Goal: Task Accomplishment & Management: Check status

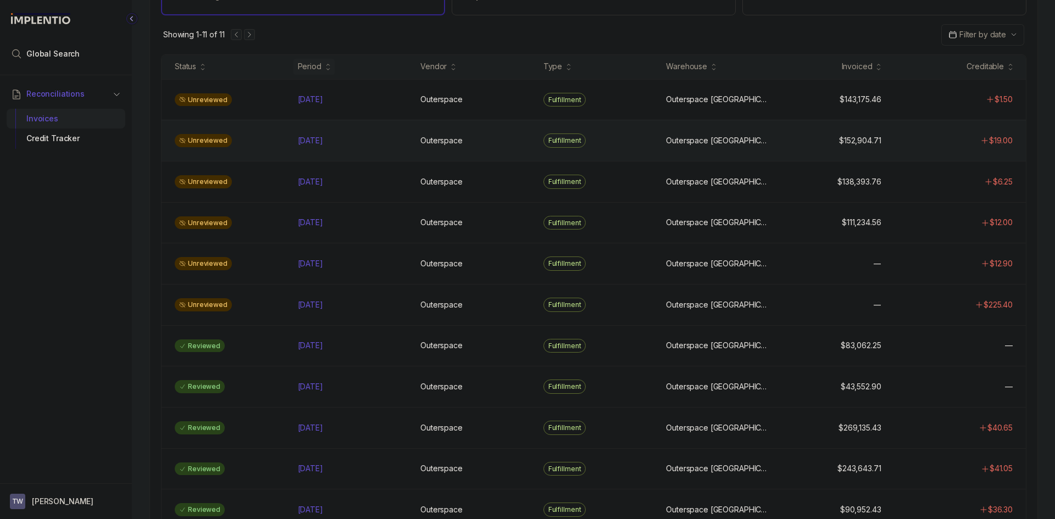
scroll to position [110, 0]
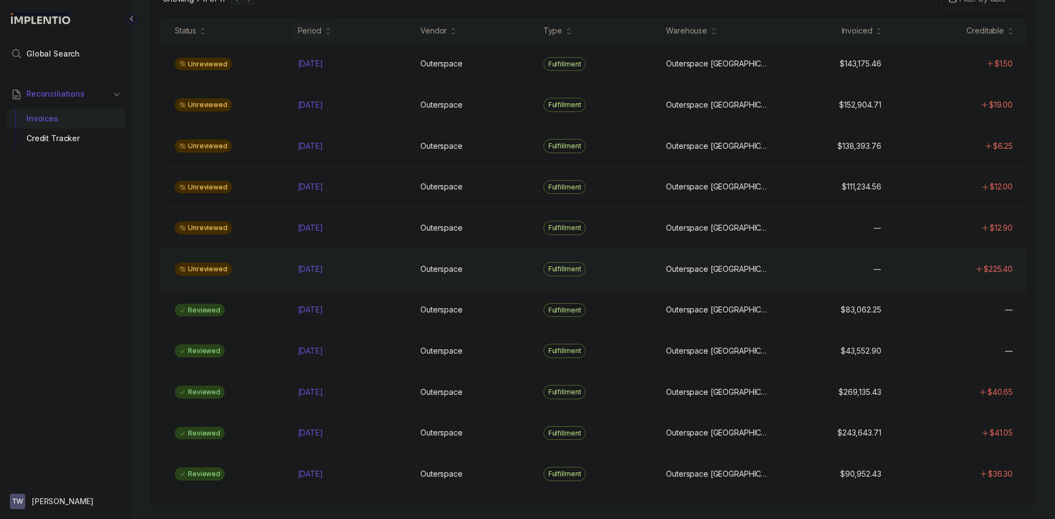
click at [251, 265] on div "Unreviewed" at bounding box center [229, 269] width 119 height 13
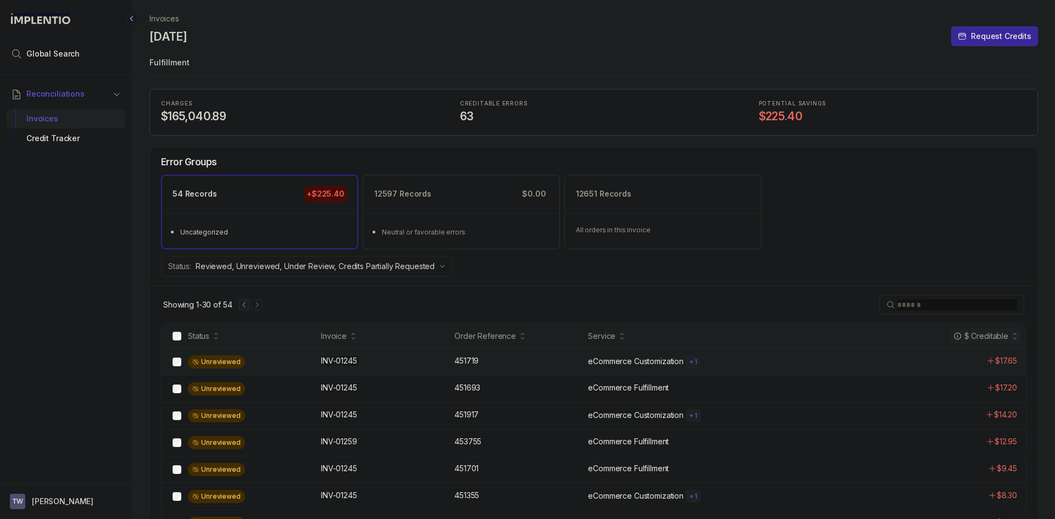
click at [447, 358] on div "INV-01245 INV-01245" at bounding box center [384, 360] width 127 height 11
click at [501, 366] on div "451719 451719" at bounding box center [517, 360] width 127 height 11
click at [494, 368] on div "Unreviewed INV-01245 INV-01245 451719 451719 eCommerce Customization + 1 $17.65" at bounding box center [593, 361] width 864 height 27
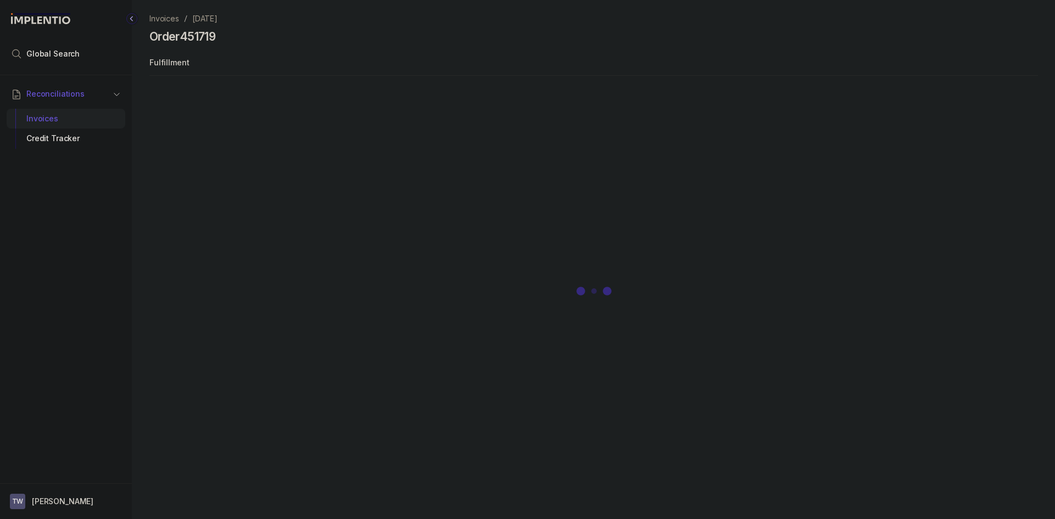
click at [494, 368] on div at bounding box center [593, 291] width 888 height 404
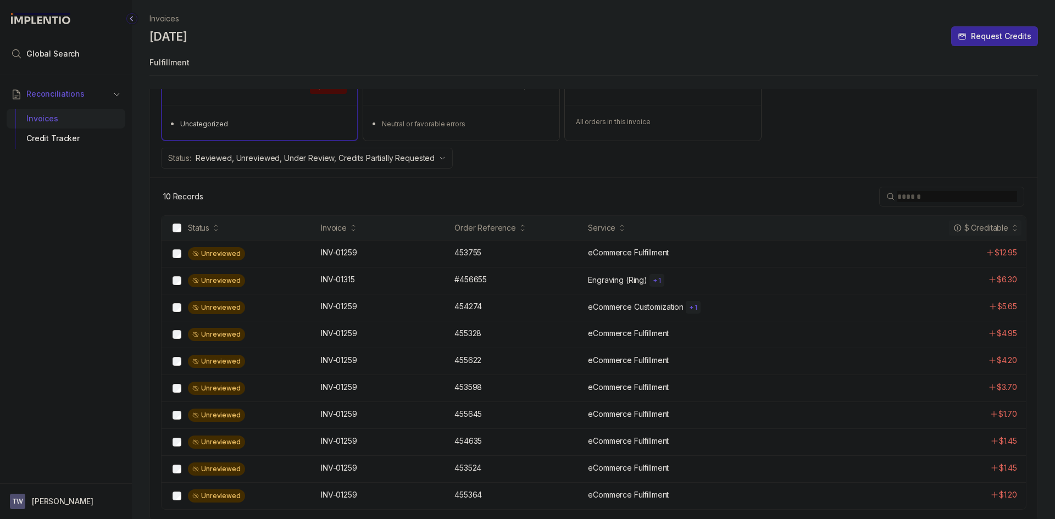
scroll to position [110, 0]
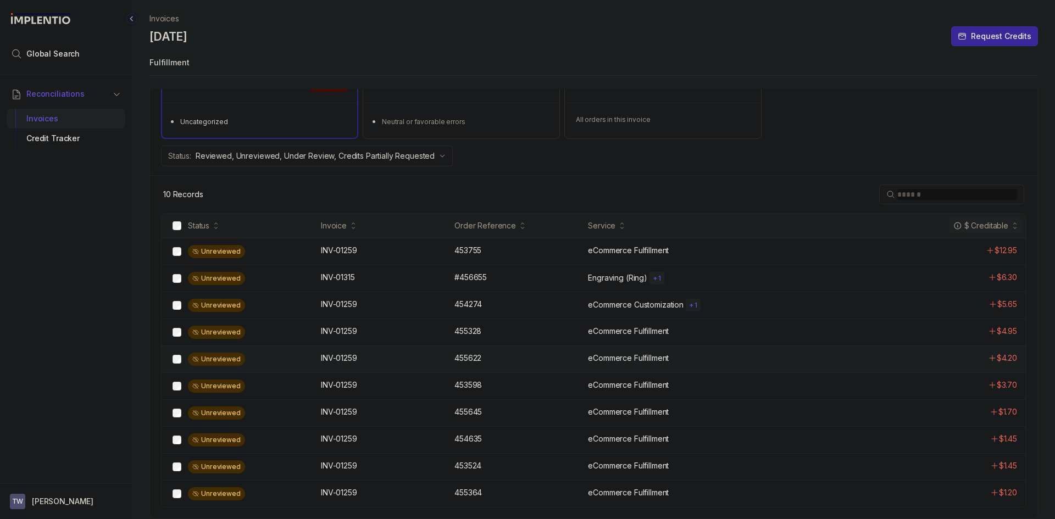
click at [377, 369] on div "Unreviewed INV-01259 INV-01259 455622 455622 eCommerce Fulfillment $4.20" at bounding box center [593, 358] width 864 height 27
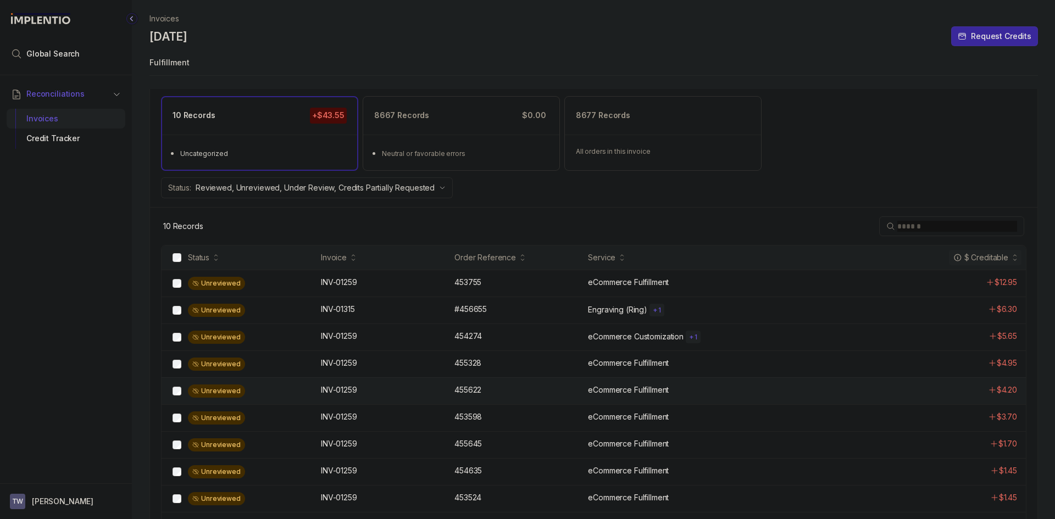
scroll to position [110, 0]
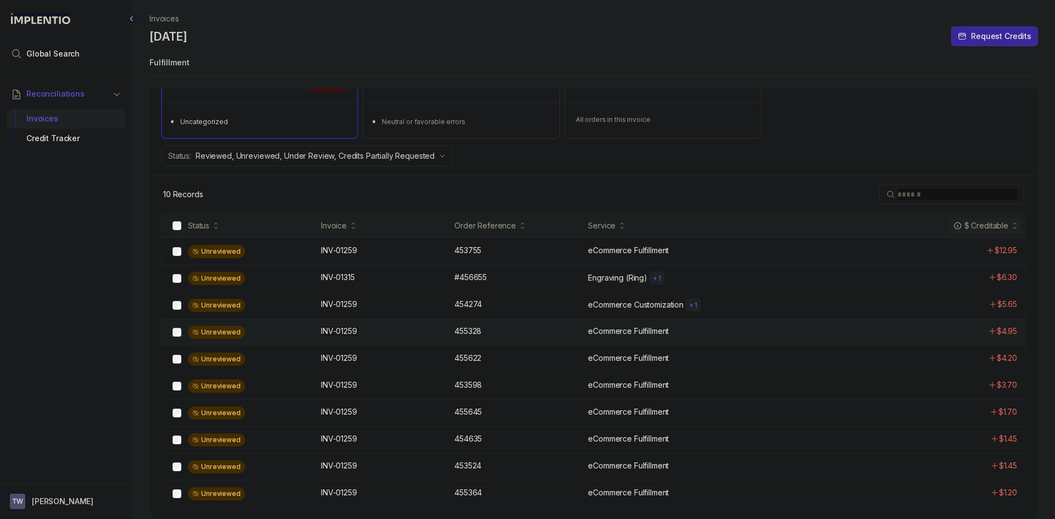
click at [375, 336] on div "INV-01259 INV-01259" at bounding box center [384, 331] width 127 height 11
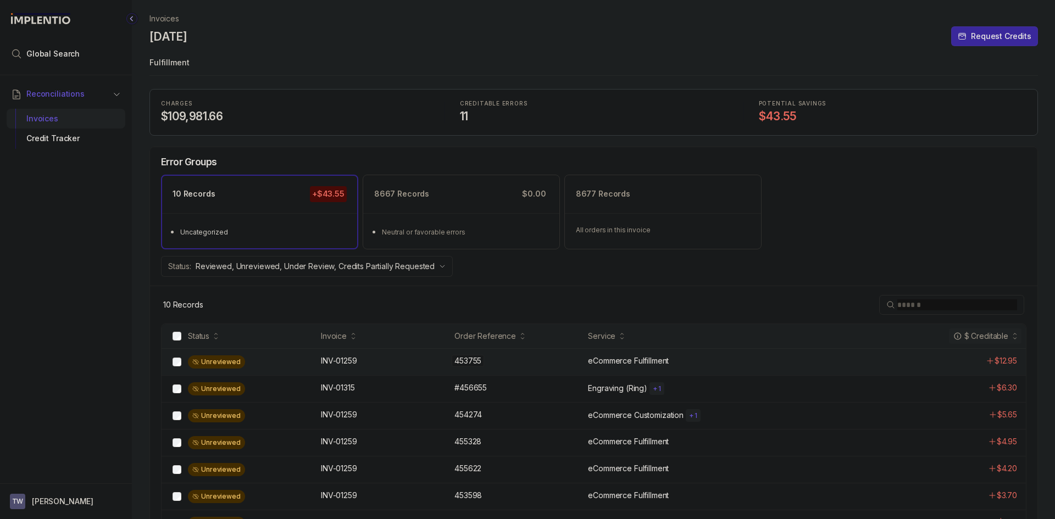
click at [467, 365] on p "453755" at bounding box center [467, 361] width 32 height 12
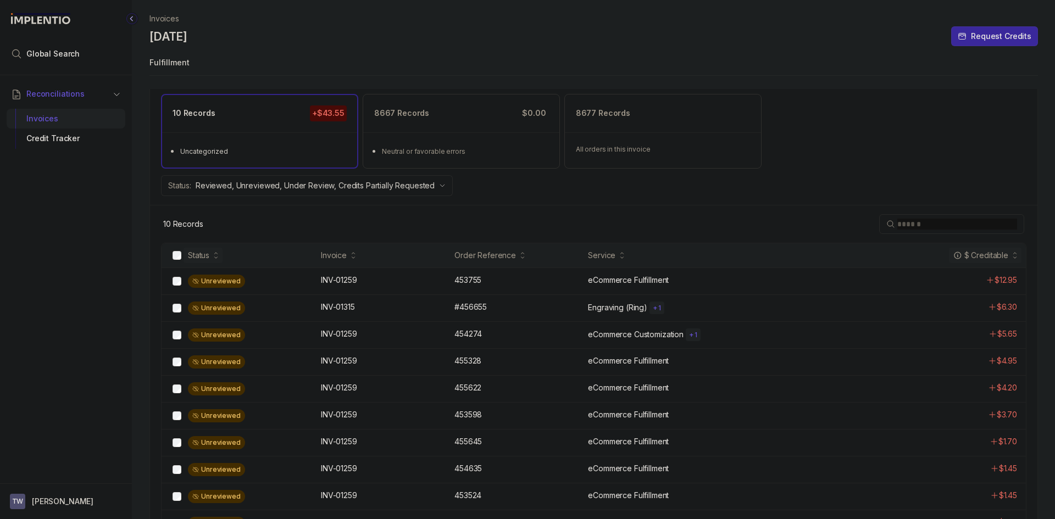
scroll to position [110, 0]
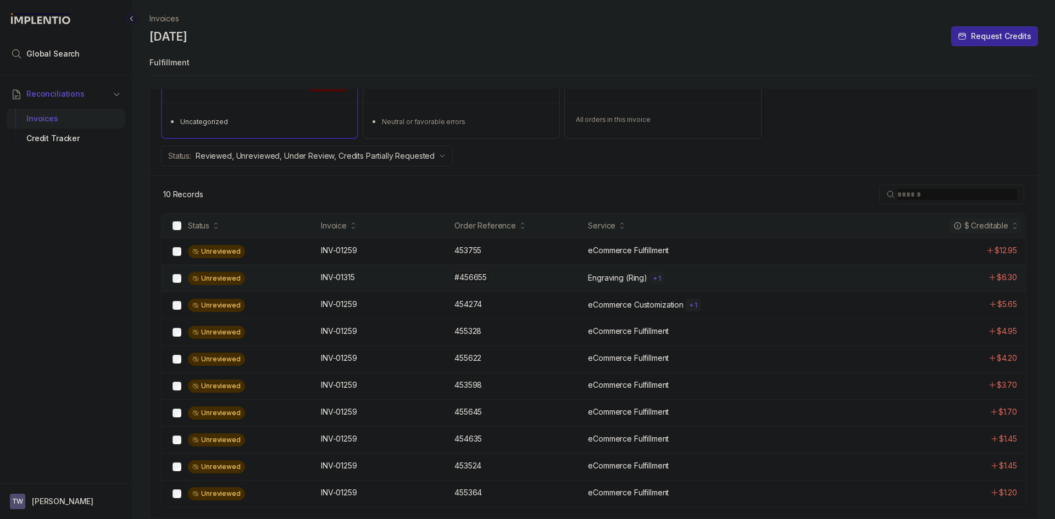
click at [491, 277] on div "#456655 #456655" at bounding box center [517, 277] width 127 height 11
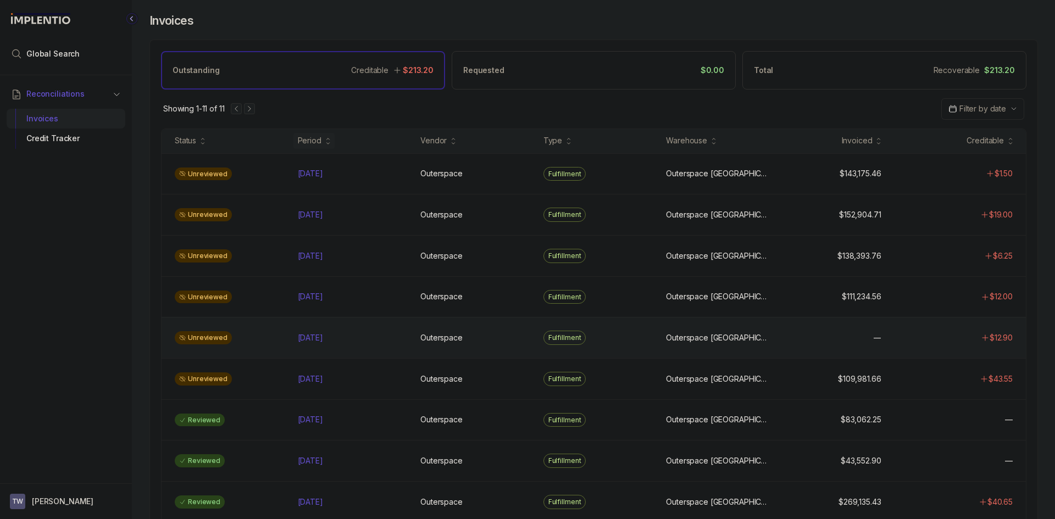
click at [252, 324] on div "Unreviewed May 2025 May 2025 Outerspace Outerspace Fulfillment Outerspace Carls…" at bounding box center [593, 337] width 864 height 41
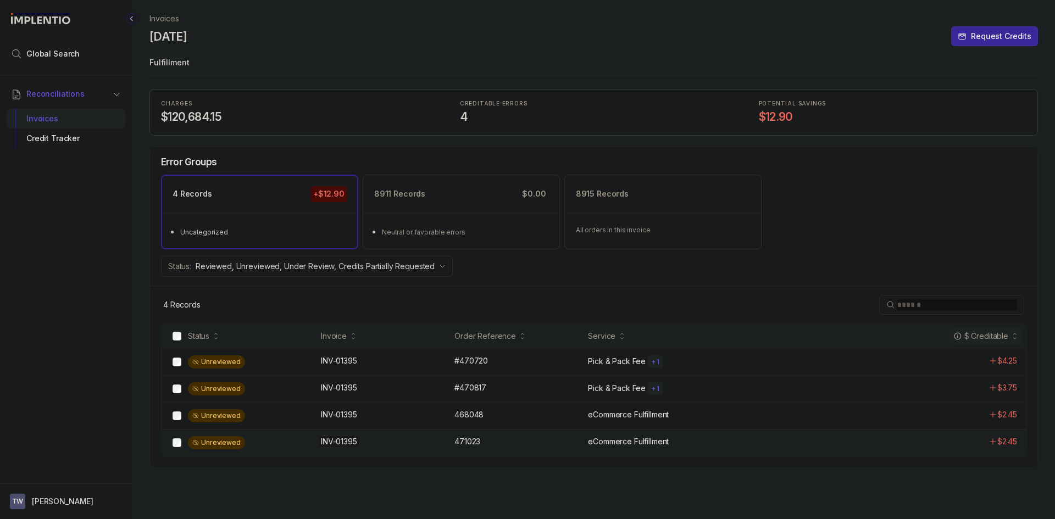
click at [384, 439] on div "INV-01395 INV-01395" at bounding box center [384, 441] width 127 height 11
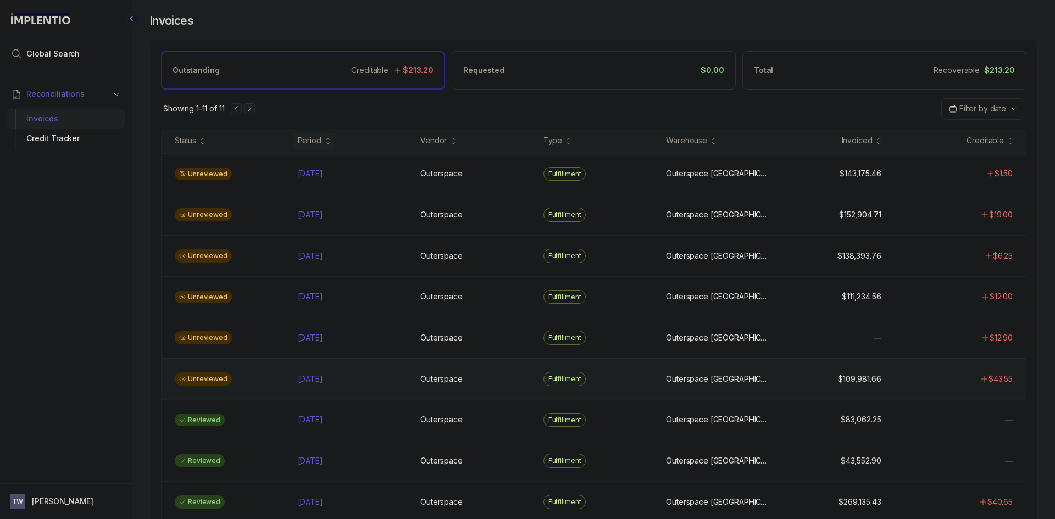
click at [279, 388] on div "Unreviewed Apr 2025 Apr 2025 Outerspace Outerspace Fulfillment Outerspace Carls…" at bounding box center [593, 378] width 864 height 41
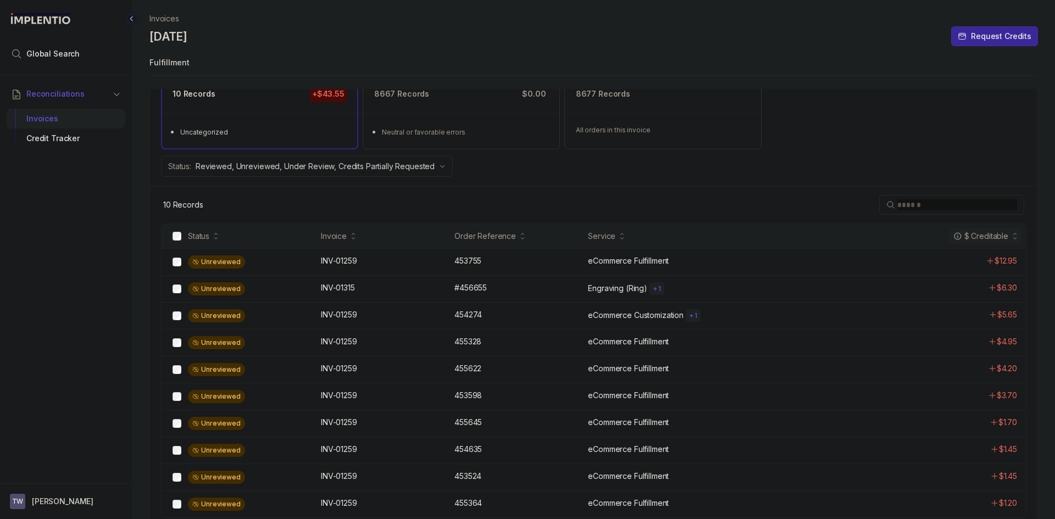
scroll to position [110, 0]
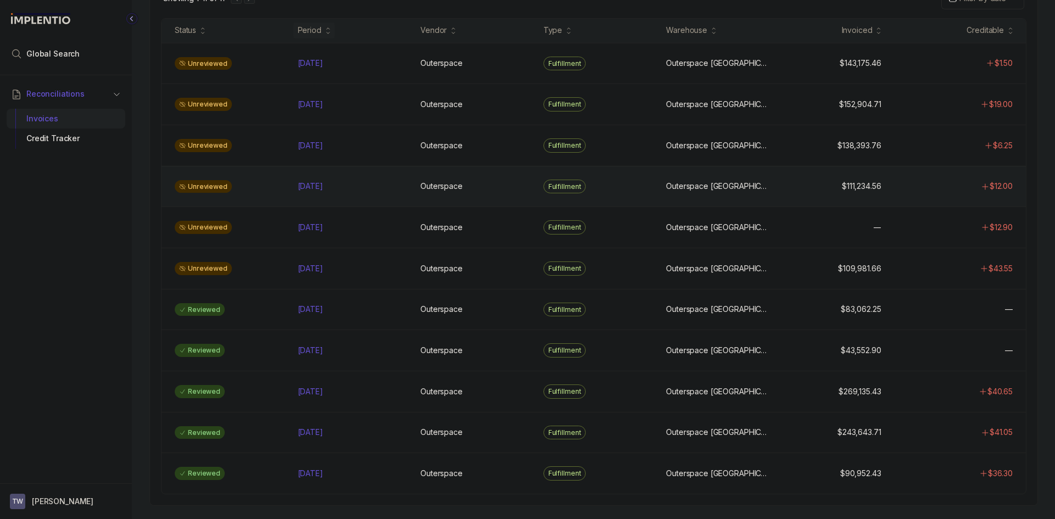
click at [272, 191] on div "Unreviewed" at bounding box center [229, 186] width 119 height 13
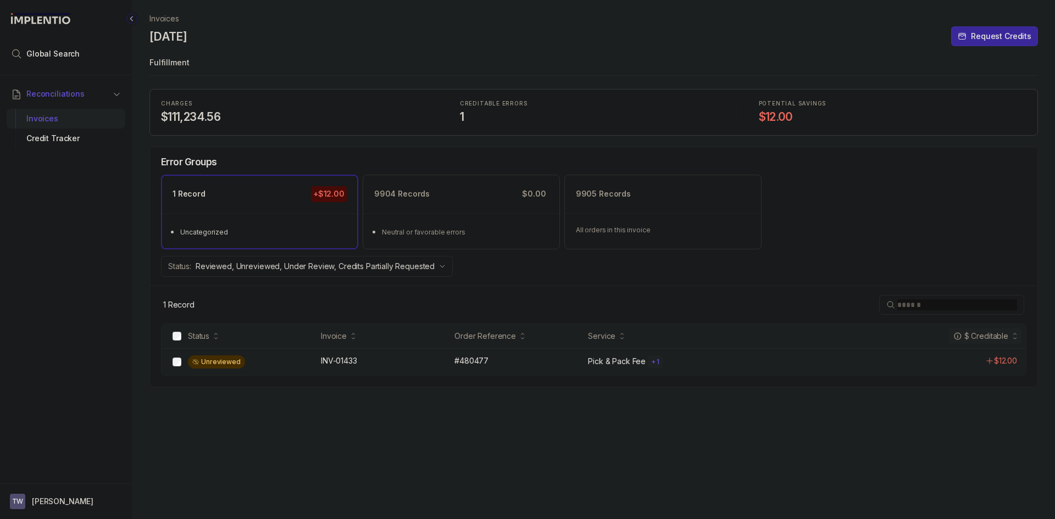
click at [352, 371] on div "Unreviewed INV-01433 INV-01433 #480477 #480477 Pick & Pack Fee + 1 $12.00" at bounding box center [593, 361] width 864 height 27
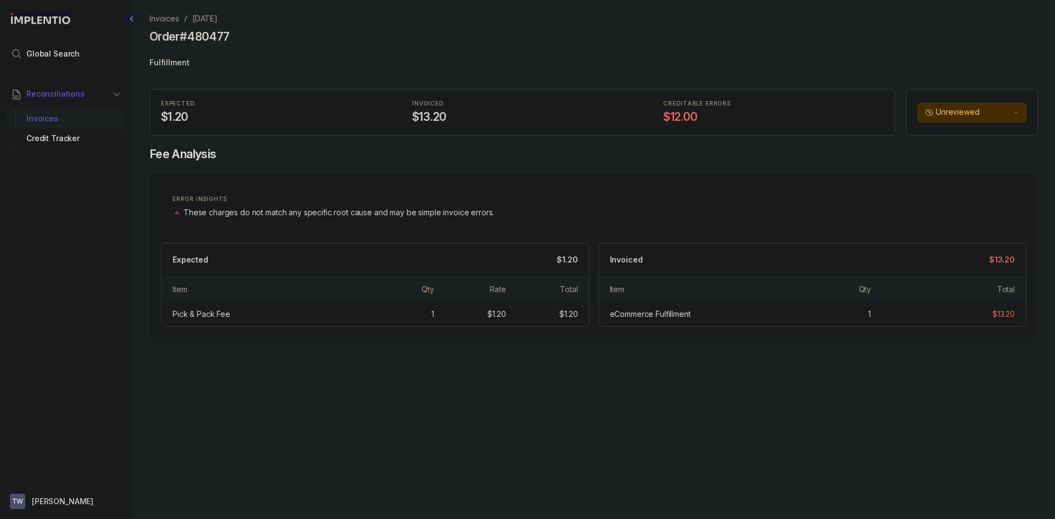
click at [48, 119] on div "Invoices" at bounding box center [65, 119] width 101 height 20
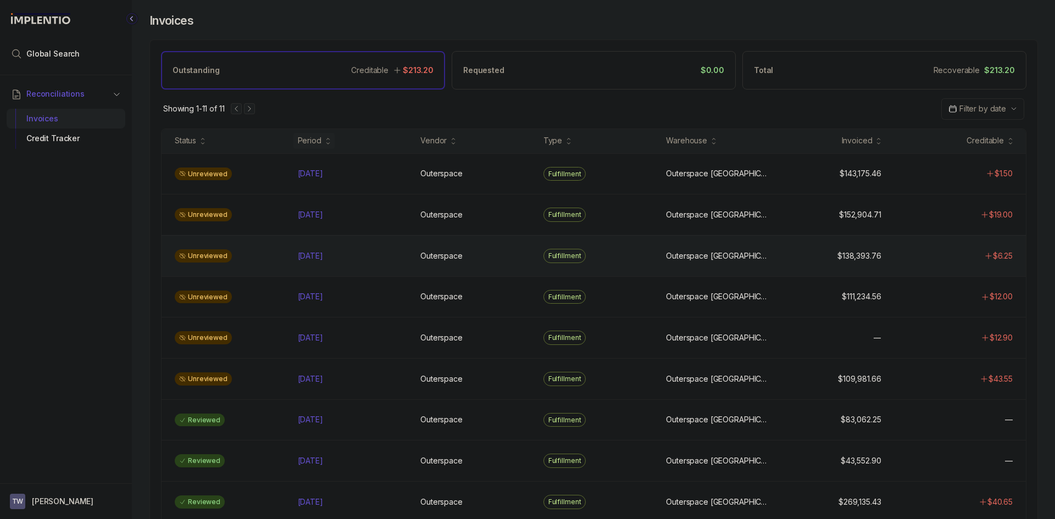
click at [326, 266] on div "Unreviewed Jul 2025 Jul 2025 Outerspace Outerspace Fulfillment Outerspace Carls…" at bounding box center [593, 255] width 864 height 41
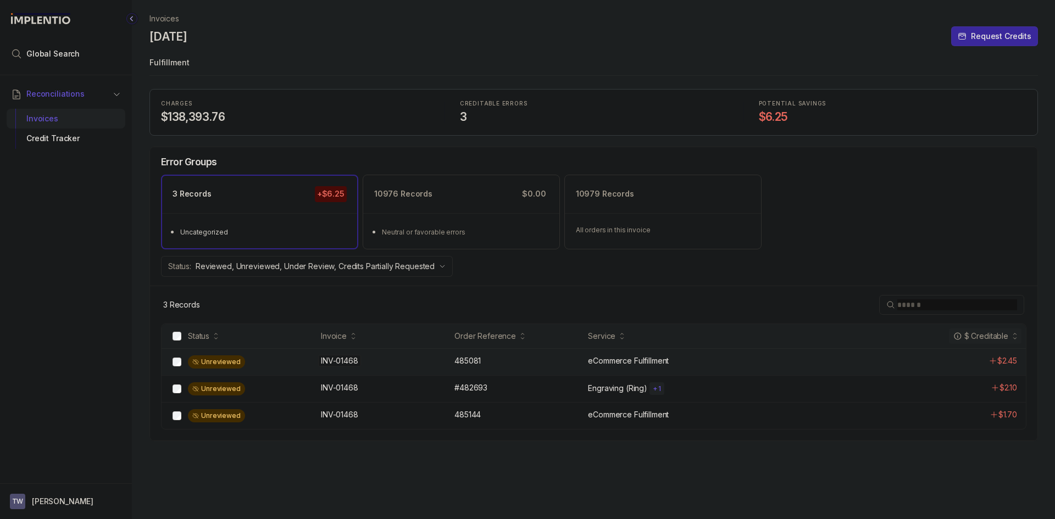
click at [419, 366] on div "INV-01468 INV-01468" at bounding box center [384, 360] width 127 height 11
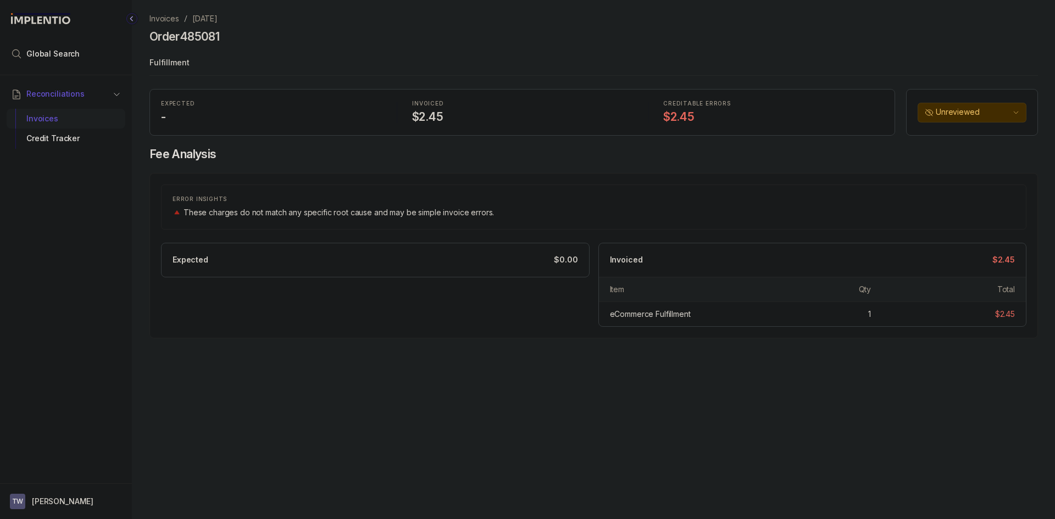
click at [75, 118] on div "Invoices" at bounding box center [65, 119] width 101 height 20
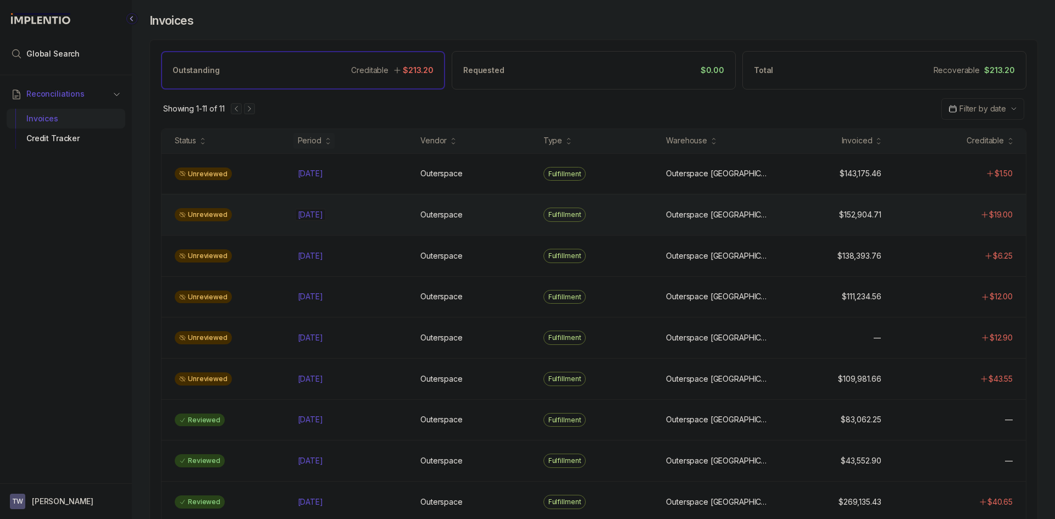
click at [364, 219] on div "Aug 2025 Aug 2025" at bounding box center [353, 214] width 110 height 11
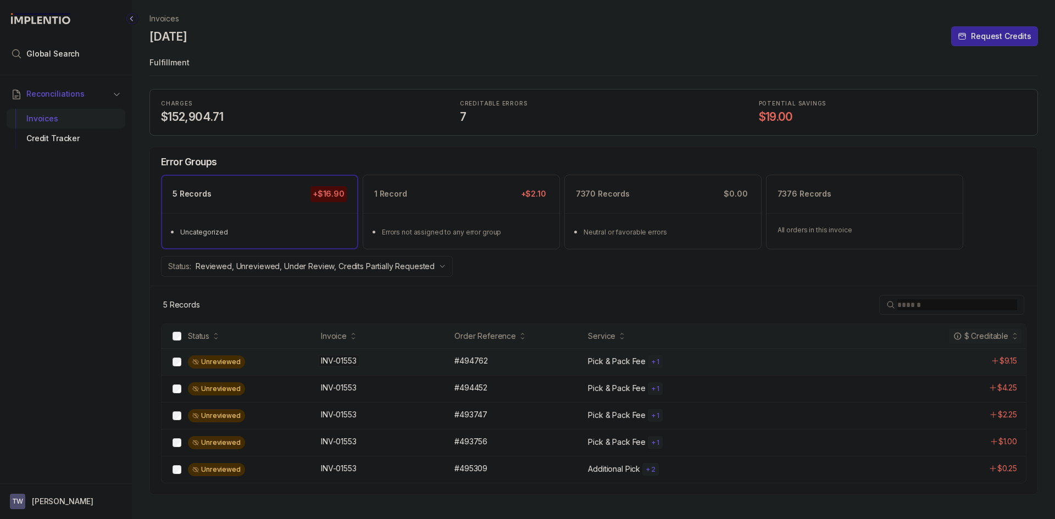
click at [405, 363] on div "INV-01553 INV-01553" at bounding box center [384, 360] width 127 height 11
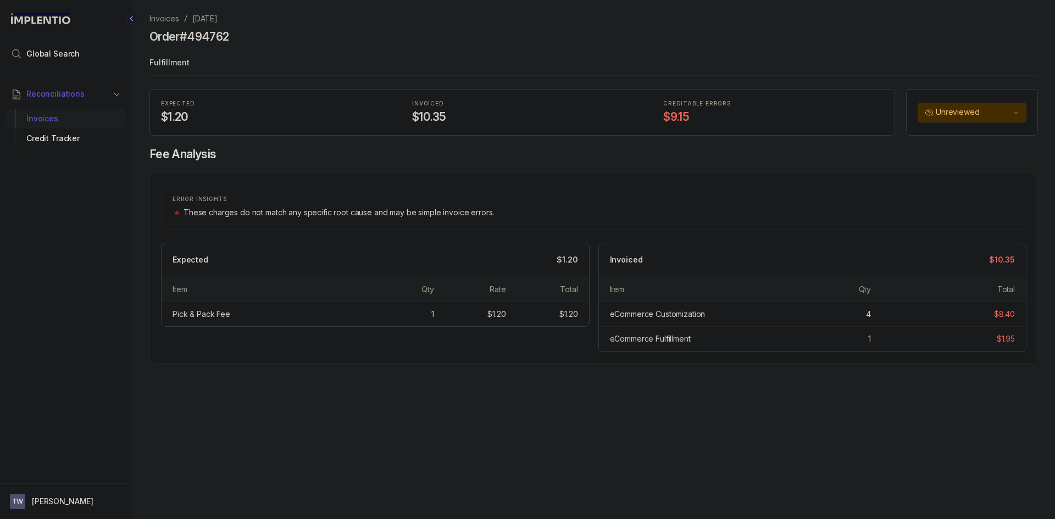
click at [75, 124] on div "Invoices" at bounding box center [65, 119] width 101 height 20
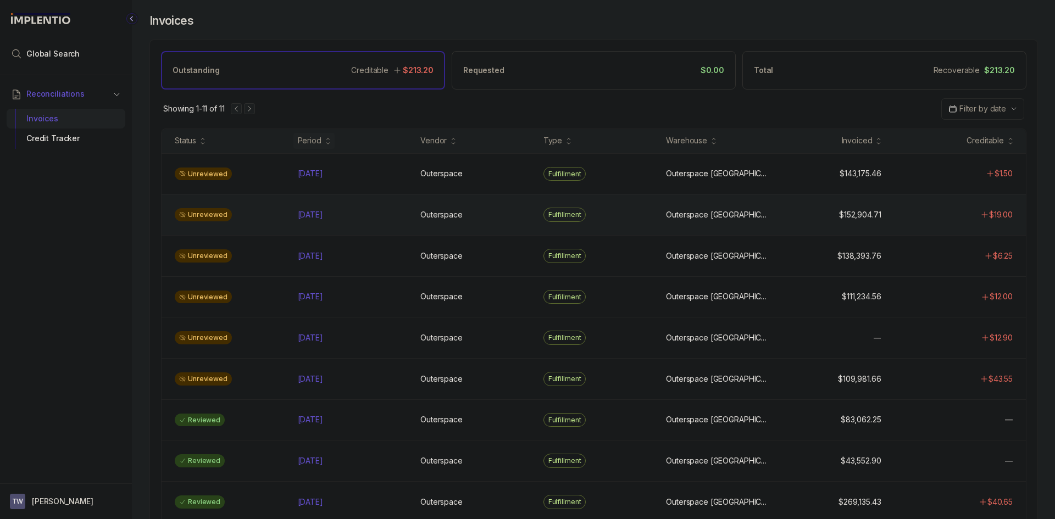
click at [373, 208] on div "Unreviewed Aug 2025 Aug 2025 Outerspace Outerspace Fulfillment Outerspace Carls…" at bounding box center [593, 214] width 864 height 41
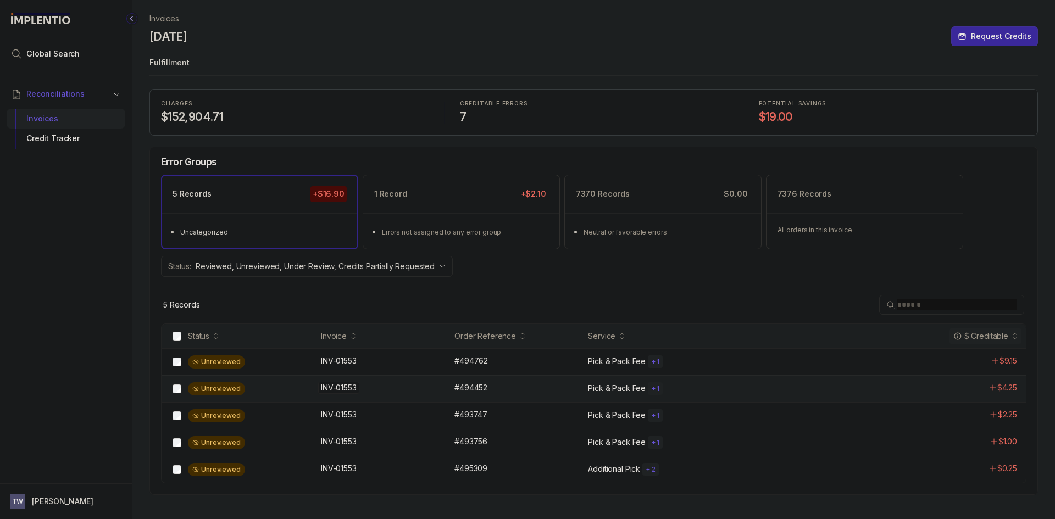
click at [393, 385] on div "INV-01553 INV-01553" at bounding box center [384, 387] width 127 height 11
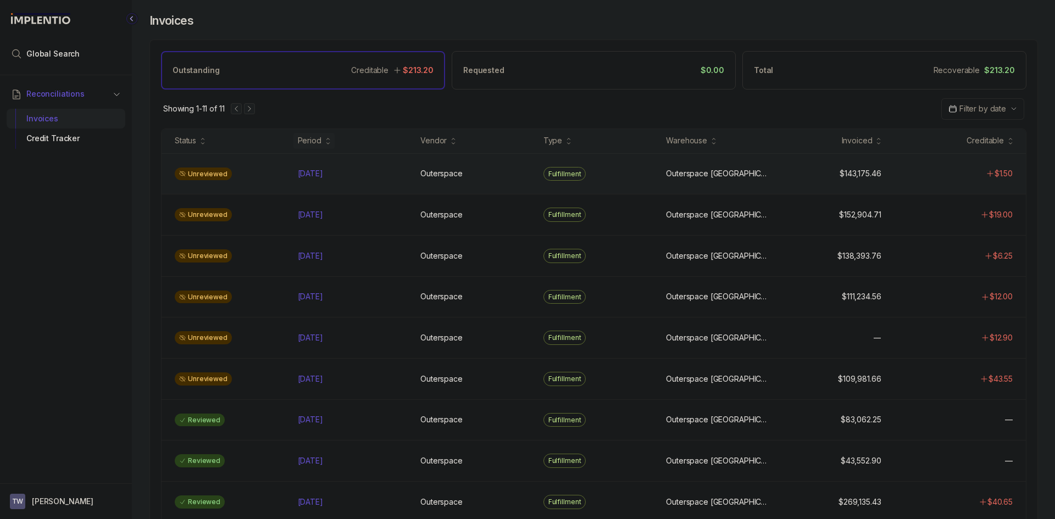
click at [277, 177] on div "Unreviewed" at bounding box center [229, 174] width 119 height 13
click at [356, 265] on div "Unreviewed Jul 2025 Jul 2025 Outerspace Outerspace Fulfillment Outerspace Carls…" at bounding box center [593, 255] width 864 height 41
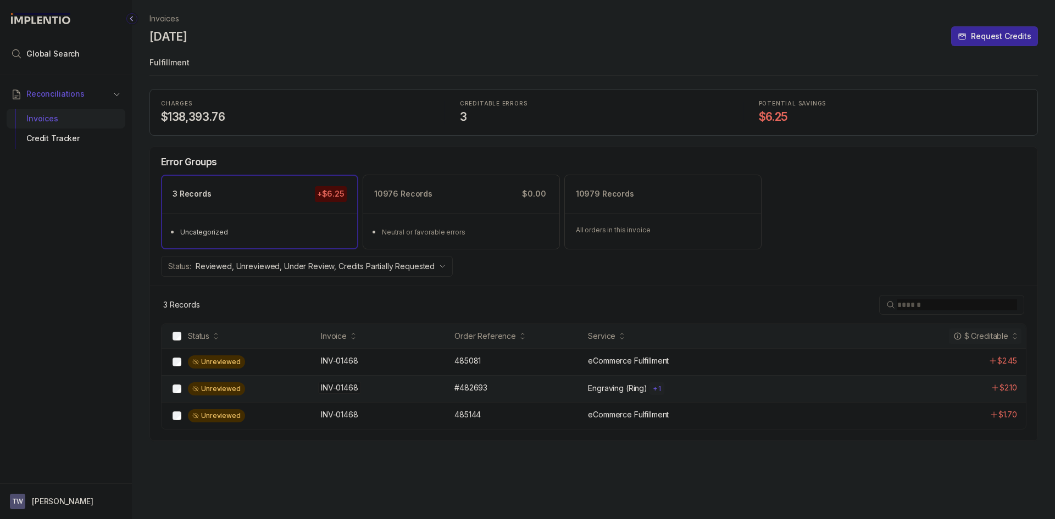
click at [426, 392] on div "INV-01468 INV-01468" at bounding box center [384, 387] width 127 height 11
click at [404, 420] on div "INV-01468 INV-01468" at bounding box center [384, 414] width 127 height 11
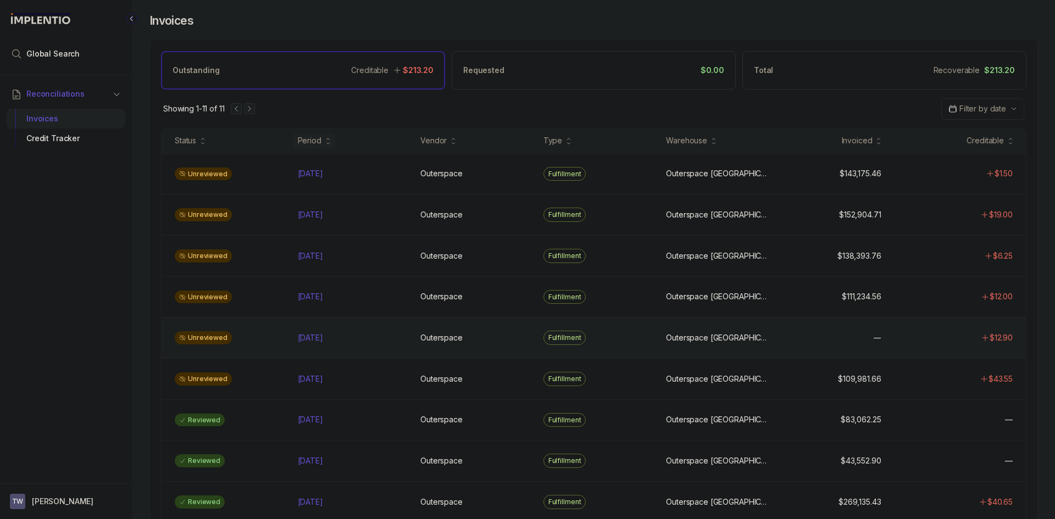
click at [443, 354] on div "Unreviewed May 2025 May 2025 Outerspace Outerspace Fulfillment Outerspace Carls…" at bounding box center [593, 337] width 864 height 41
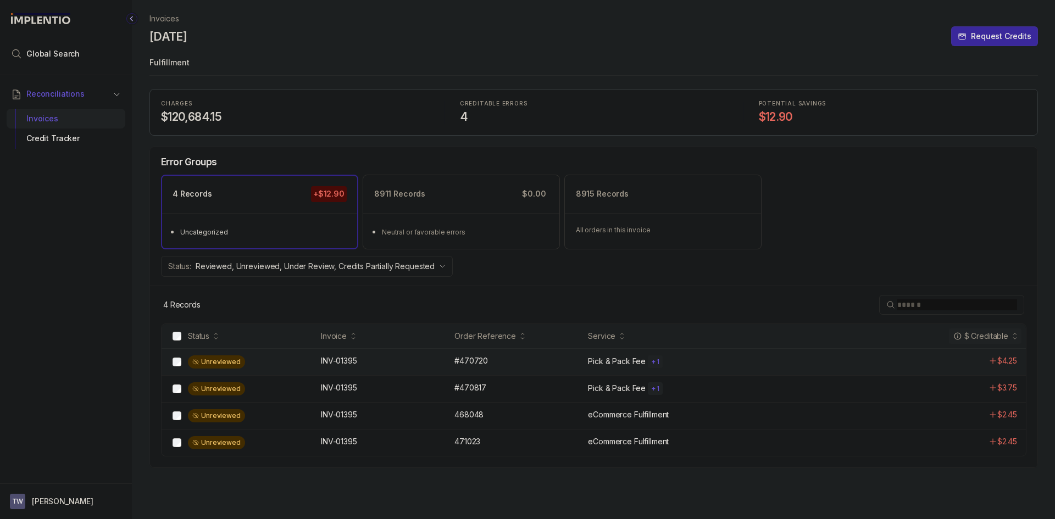
click at [408, 369] on div "Unreviewed INV-01395 INV-01395 #470720 #470720 Pick & Pack Fee + 1 $4.25" at bounding box center [593, 361] width 864 height 27
click at [421, 395] on div "Unreviewed INV-01395 INV-01395 #470817 #470817 Pick & Pack Fee + 1 $3.75" at bounding box center [593, 388] width 864 height 27
click at [413, 425] on div "Unreviewed INV-01395 INV-01395 468048 468048 eCommerce Fulfillment $2.45" at bounding box center [593, 415] width 864 height 27
click at [397, 447] on div "INV-01395 INV-01395" at bounding box center [384, 441] width 127 height 11
